Goal: Task Accomplishment & Management: Manage account settings

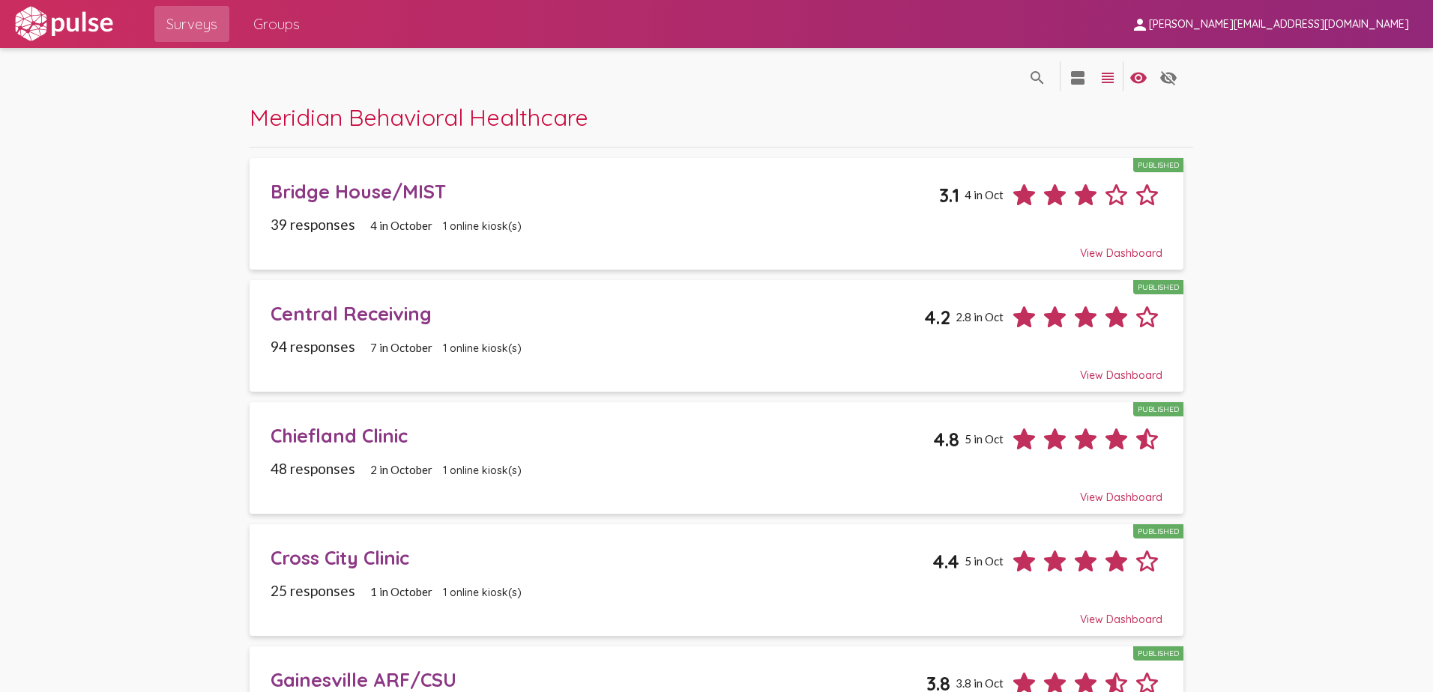
click at [1307, 22] on span "[PERSON_NAME][EMAIL_ADDRESS][DOMAIN_NAME]" at bounding box center [1279, 24] width 260 height 13
click at [1276, 58] on button "Sign Out" at bounding box center [1273, 62] width 84 height 36
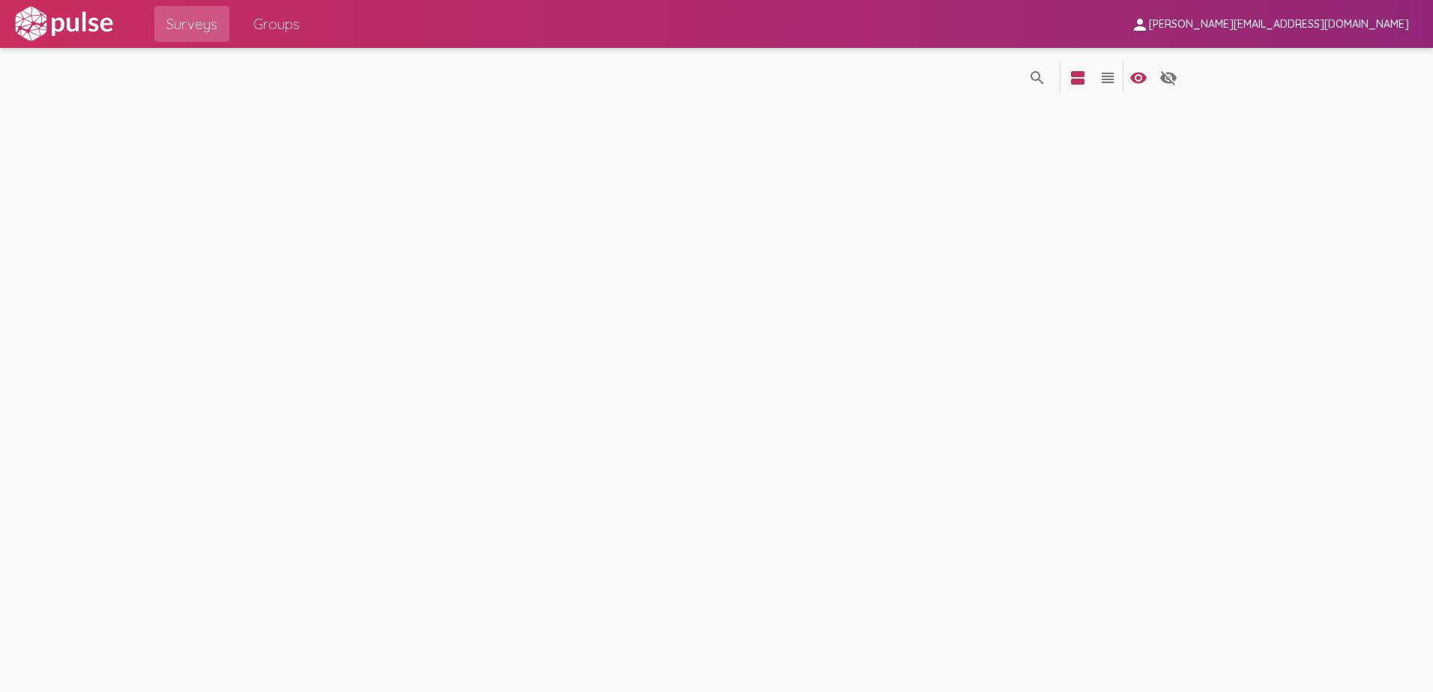
click at [16, 11] on img at bounding box center [63, 23] width 103 height 37
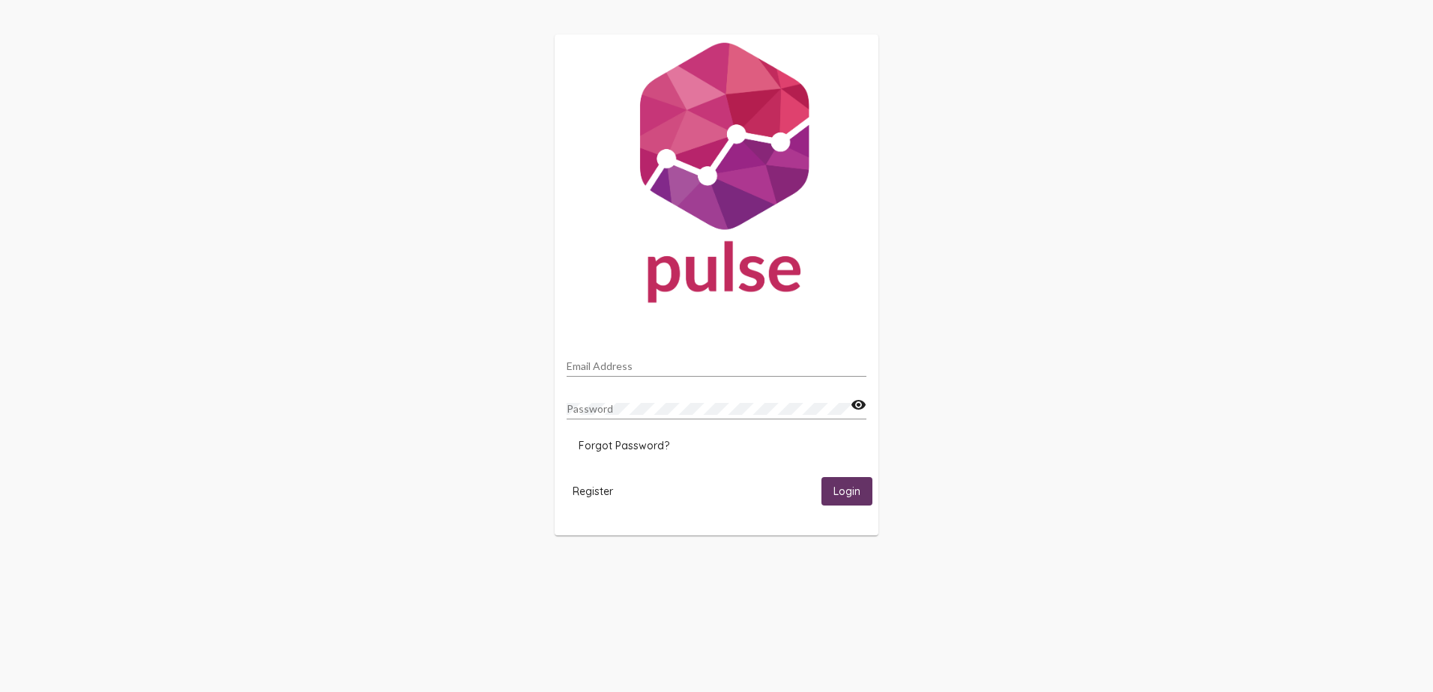
type input "[PERSON_NAME][EMAIL_ADDRESS][DOMAIN_NAME]"
click at [860, 493] on span "Login" at bounding box center [846, 492] width 27 height 13
